Goal: Task Accomplishment & Management: Manage account settings

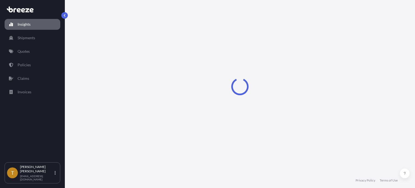
select select "2025"
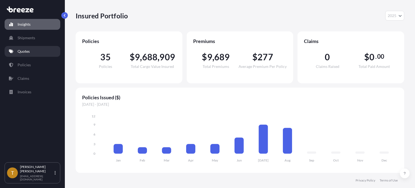
click at [29, 55] on link "Quotes" at bounding box center [33, 51] width 56 height 11
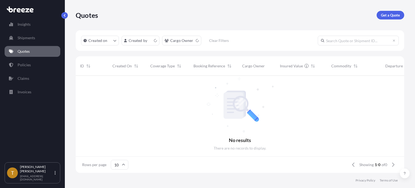
scroll to position [4, 4]
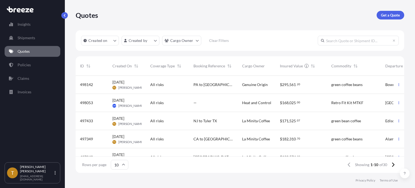
click at [177, 85] on div "All risks" at bounding box center [167, 84] width 35 height 5
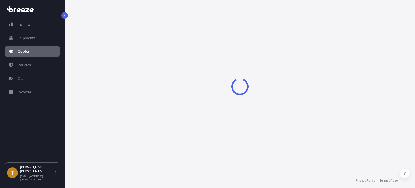
select select "Road"
select select "2"
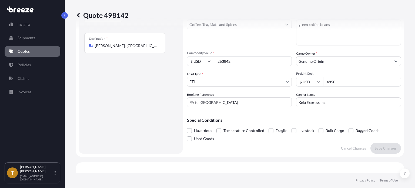
scroll to position [73, 0]
click at [218, 101] on input "PA to [GEOGRAPHIC_DATA]" at bounding box center [239, 103] width 105 height 10
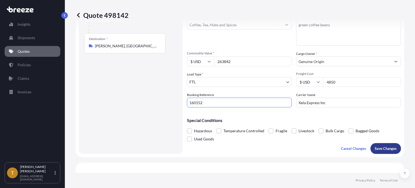
type input "160152"
click at [380, 148] on p "Save Changes" at bounding box center [386, 148] width 22 height 5
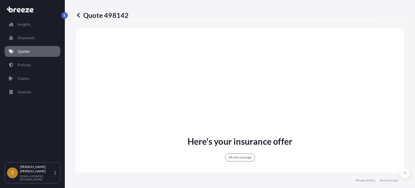
select select "Road"
select select "2"
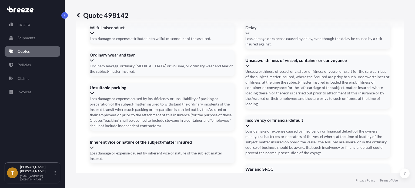
scroll to position [805, 0]
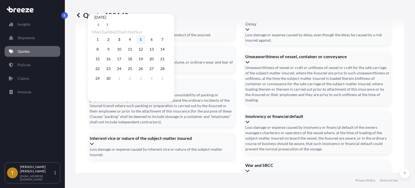
click at [145, 40] on button "5" at bounding box center [140, 39] width 9 height 9
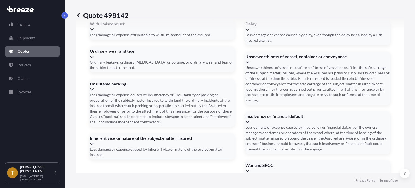
type input "[DATE]"
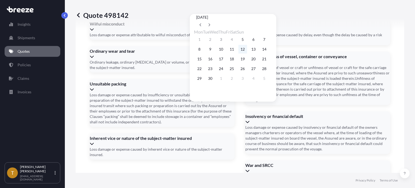
click at [247, 52] on button "12" at bounding box center [242, 49] width 9 height 9
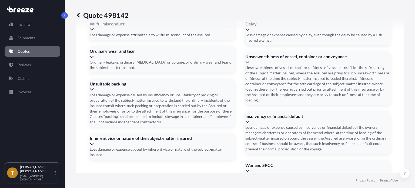
type input "[DATE]"
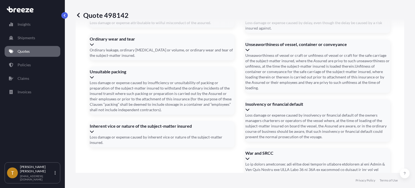
type input "648810"
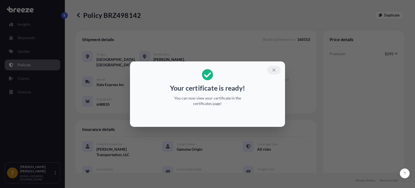
click at [274, 70] on icon "button" at bounding box center [273, 70] width 5 height 5
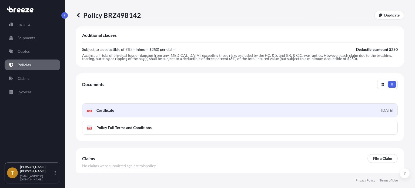
scroll to position [203, 0]
